Goal: Check status: Check status

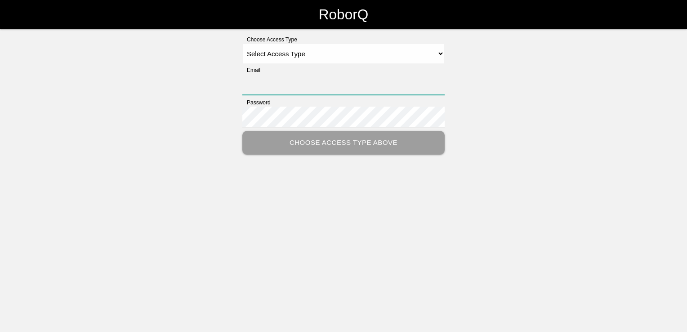
type input "[PERSON_NAME][EMAIL_ADDRESS][DOMAIN_NAME]"
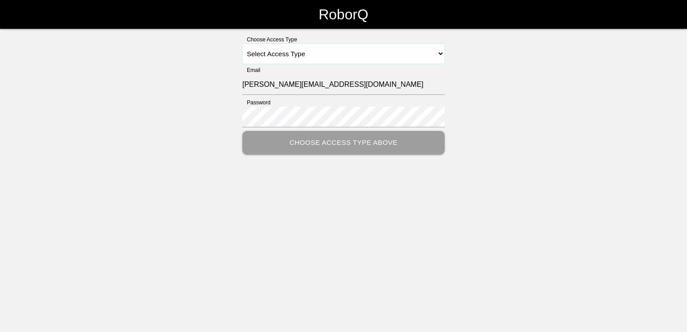
click at [330, 58] on select "Select Access Type Admin Customer Supervisor Worker" at bounding box center [343, 54] width 202 height 20
select select "Customer"
click at [242, 44] on select "Select Access Type Admin Customer Supervisor Worker" at bounding box center [343, 54] width 202 height 20
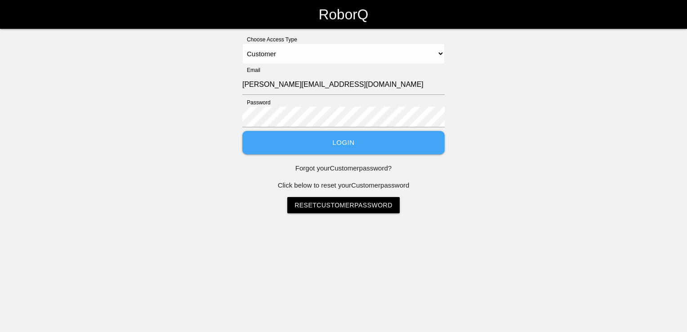
click at [351, 138] on button "Login" at bounding box center [343, 143] width 202 height 24
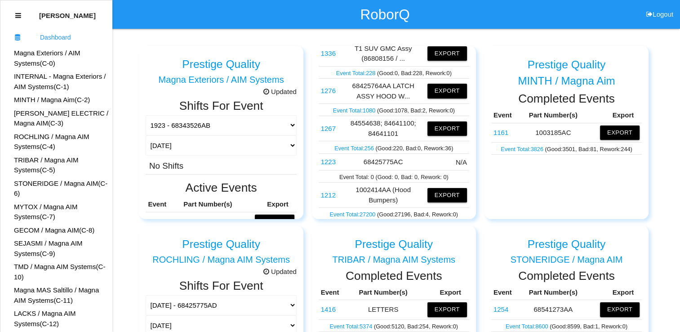
scroll to position [716, 0]
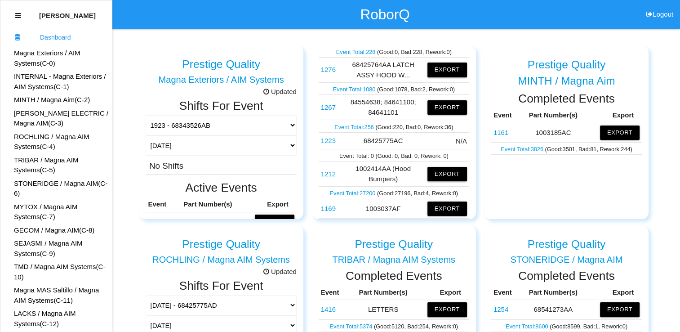
click at [329, 144] on link "1223" at bounding box center [328, 141] width 15 height 8
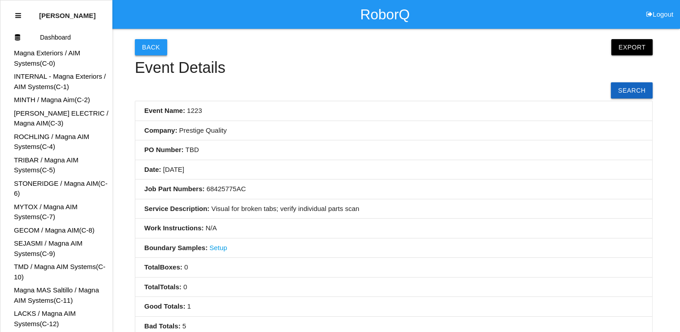
click at [155, 46] on button "Back" at bounding box center [151, 47] width 32 height 16
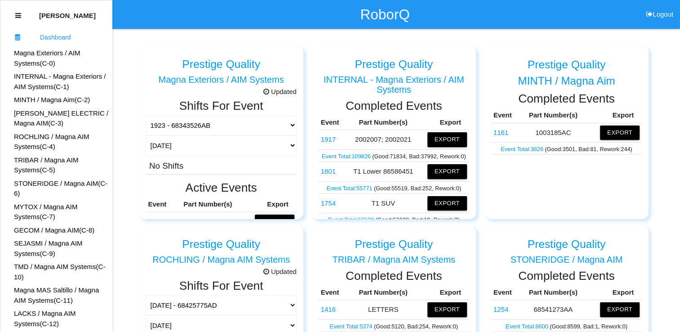
click at [40, 136] on link "ROCHLING / Magna AIM Systems (C- 4 )" at bounding box center [52, 142] width 76 height 18
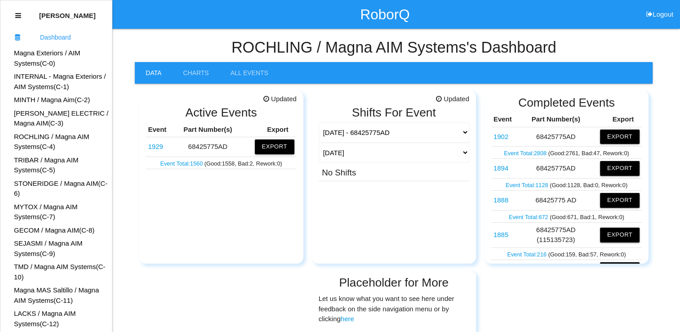
click at [159, 147] on link "1929" at bounding box center [155, 146] width 15 height 8
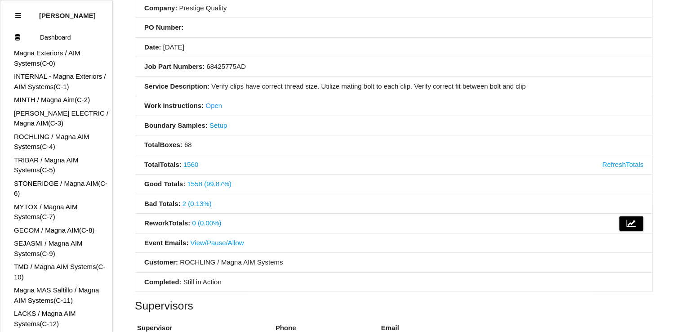
scroll to position [138, 0]
